Goal: Information Seeking & Learning: Learn about a topic

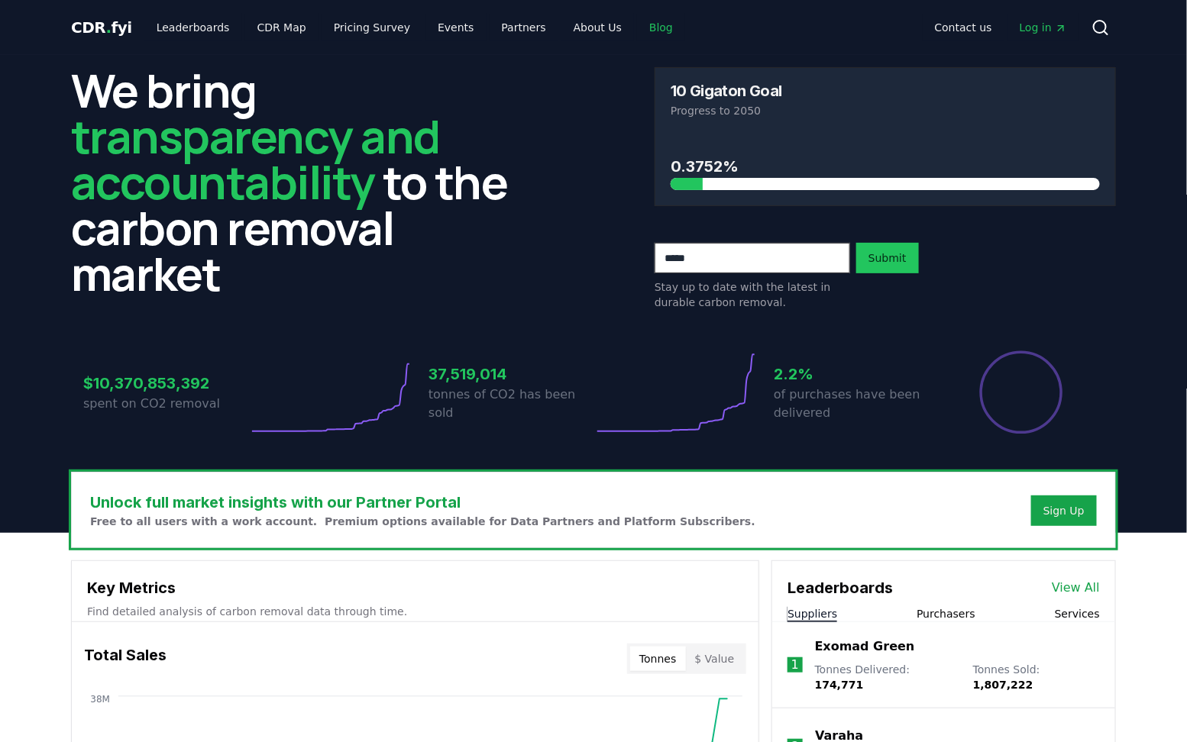
click at [637, 36] on link "Blog" at bounding box center [661, 27] width 48 height 27
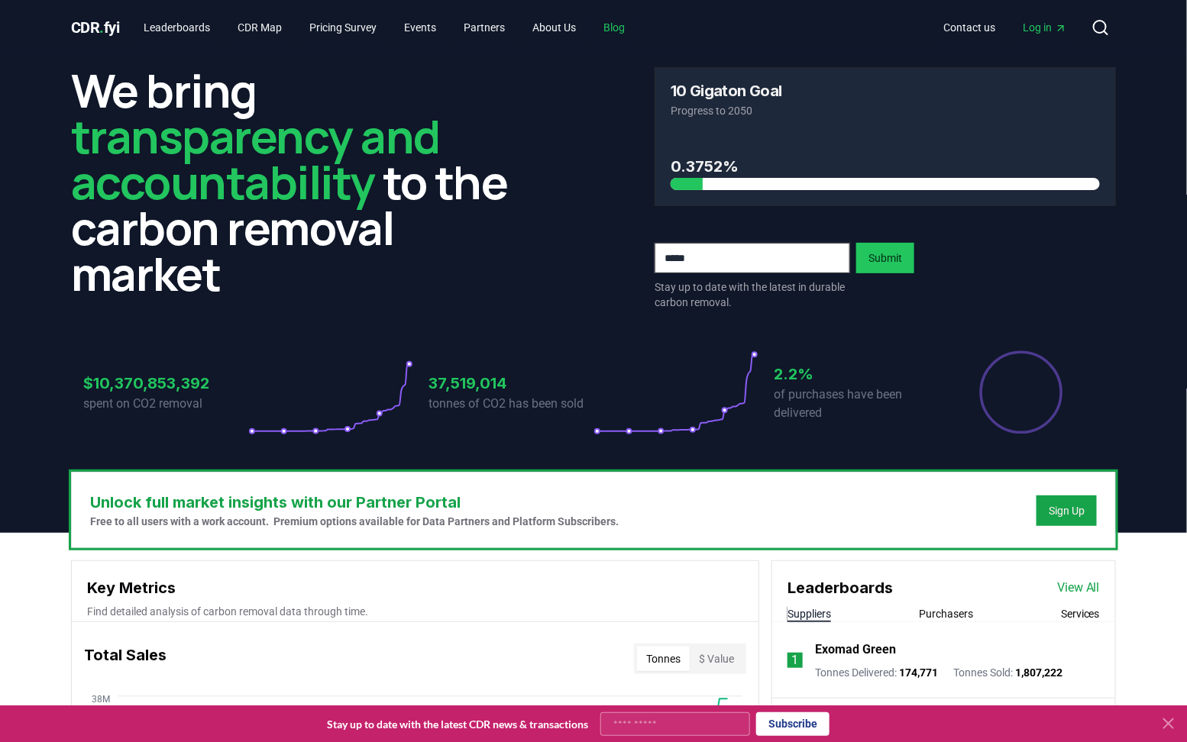
click at [638, 30] on link "Blog" at bounding box center [615, 27] width 46 height 27
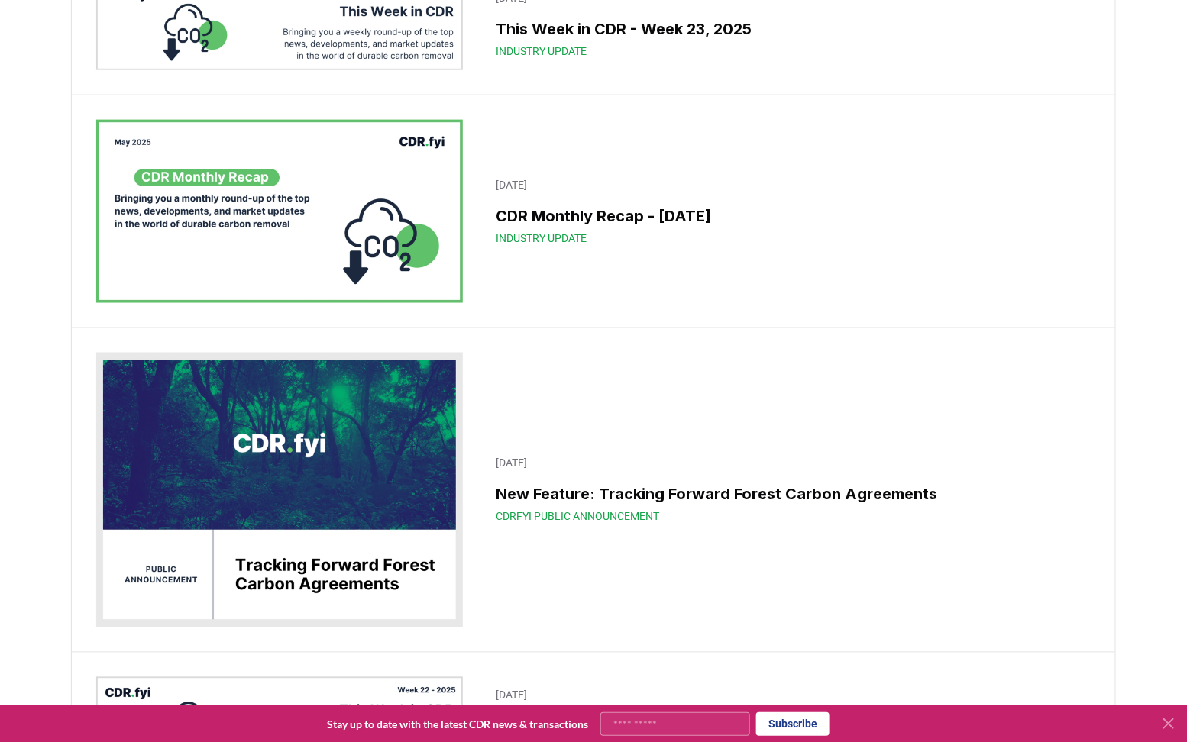
scroll to position [3061, 0]
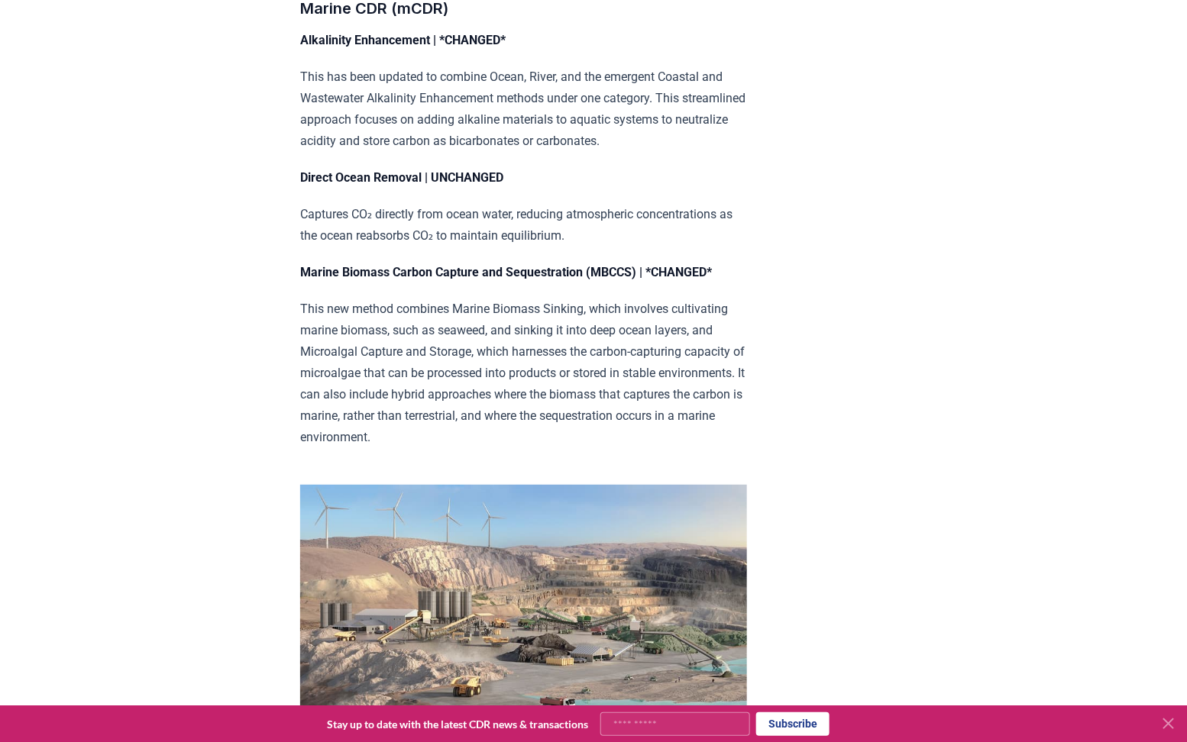
scroll to position [4394, 0]
